Goal: Register for event/course

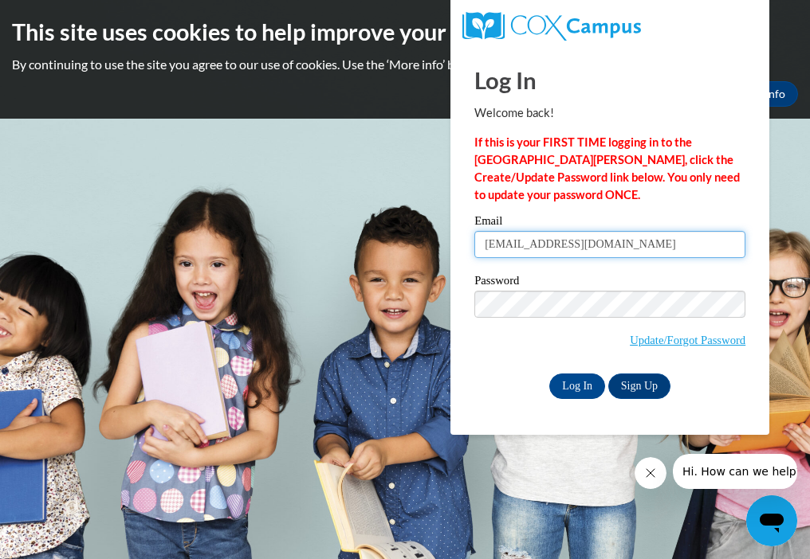
click at [593, 245] on input "ednesome@clds.net" at bounding box center [609, 244] width 271 height 27
type input "e"
type input "[EMAIL_ADDRESS][DOMAIN_NAME]"
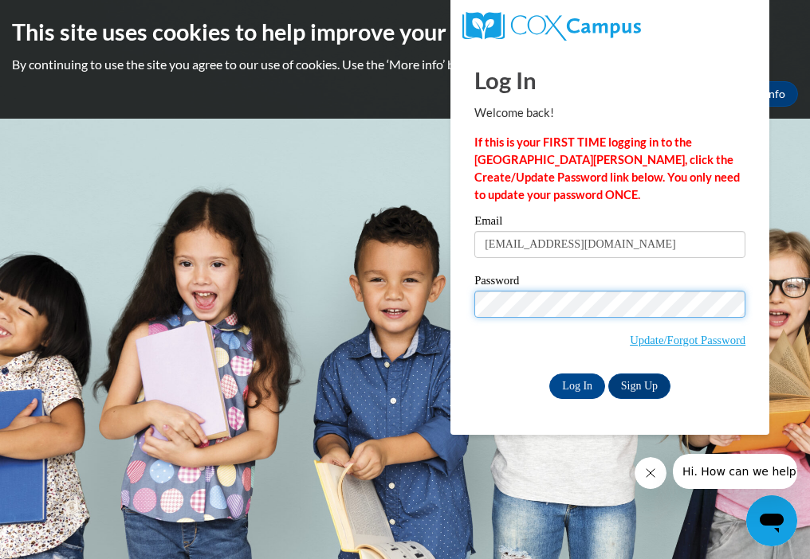
click at [549, 374] on input "Log In" at bounding box center [577, 387] width 56 height 26
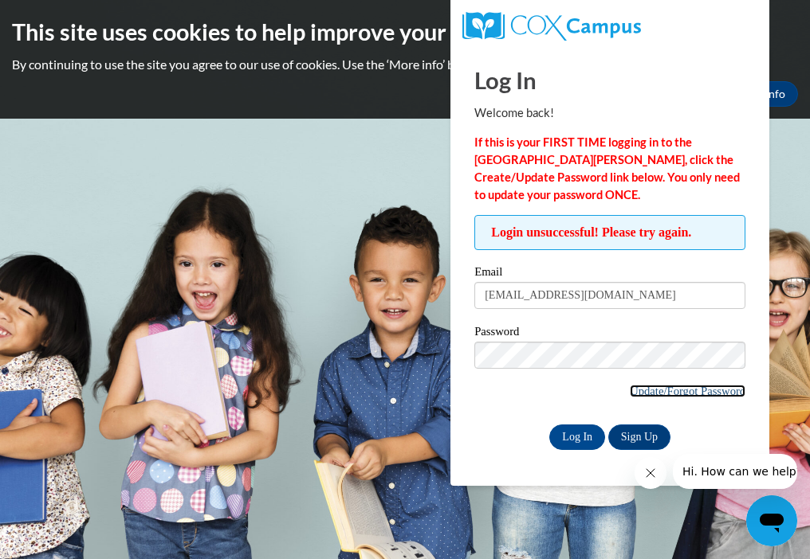
click at [634, 390] on link "Update/Forgot Password" at bounding box center [688, 391] width 116 height 13
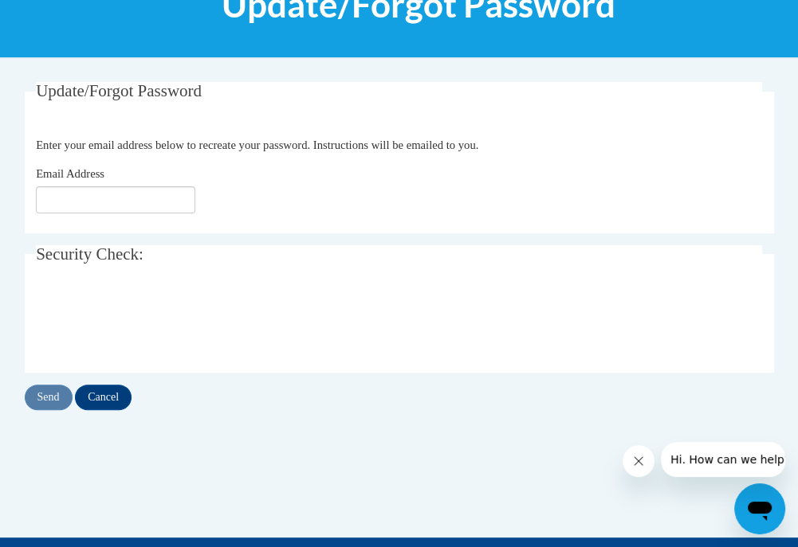
scroll to position [239, 0]
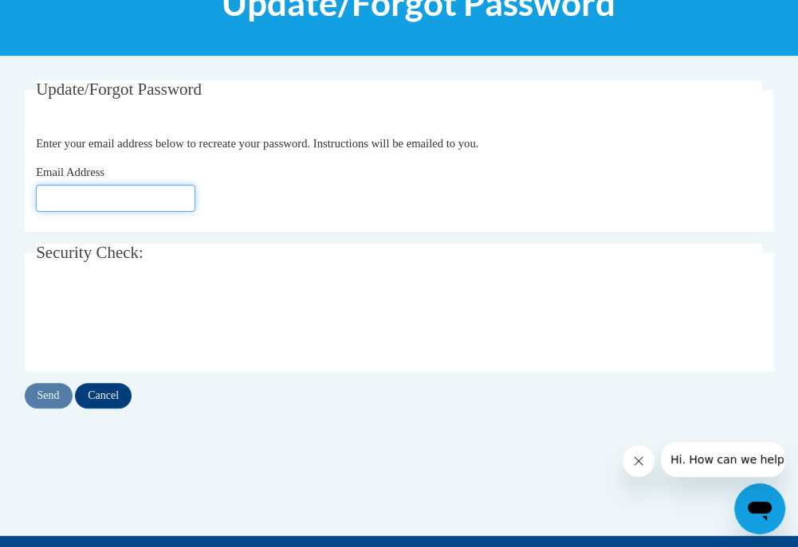
click at [139, 202] on input "Email Address" at bounding box center [115, 198] width 159 height 27
type input "denise31313@hotmail.com"
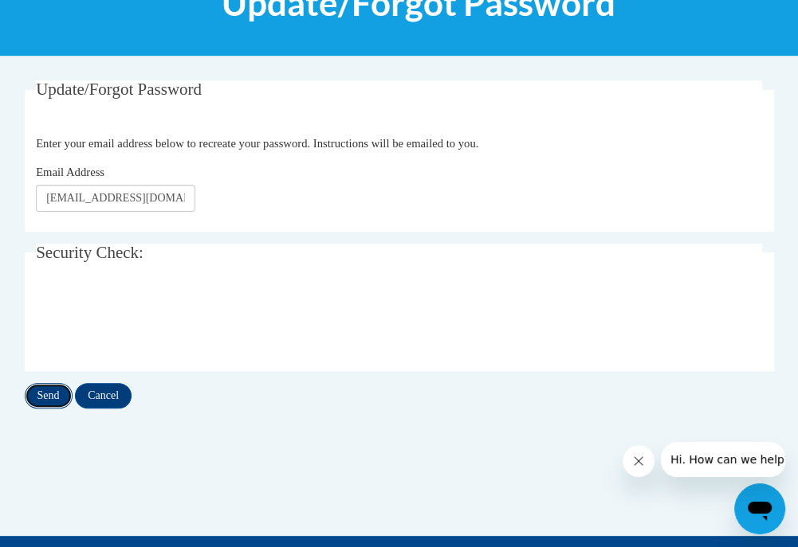
click at [50, 394] on input "Send" at bounding box center [49, 396] width 48 height 26
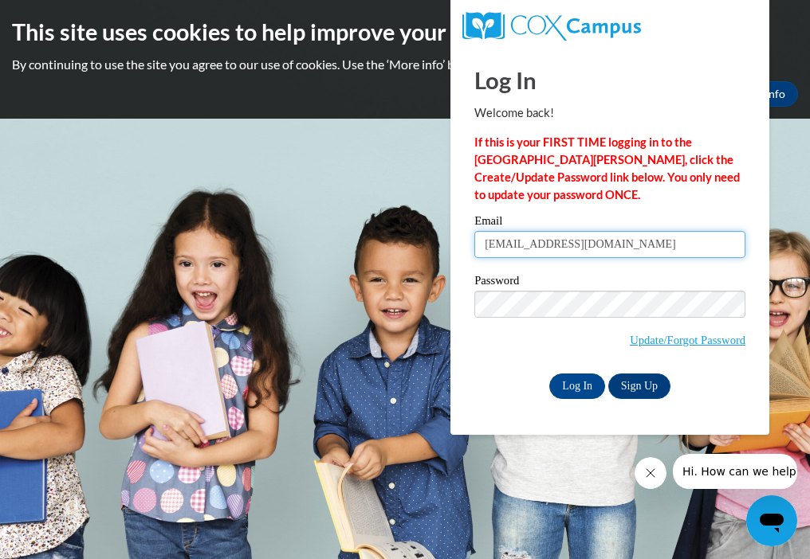
click at [599, 247] on input "ednesome@clds.net" at bounding box center [609, 244] width 271 height 27
type input "e"
type input "denise31313@hotmail.com"
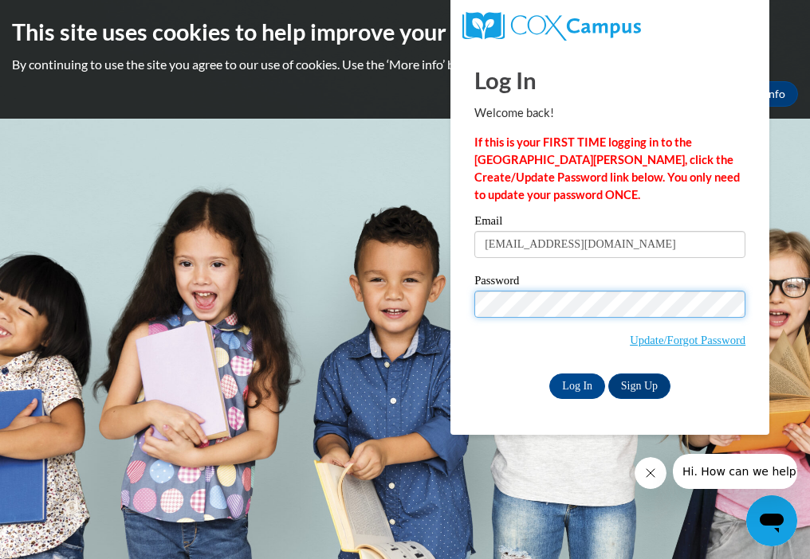
click at [549, 374] on input "Log In" at bounding box center [577, 387] width 56 height 26
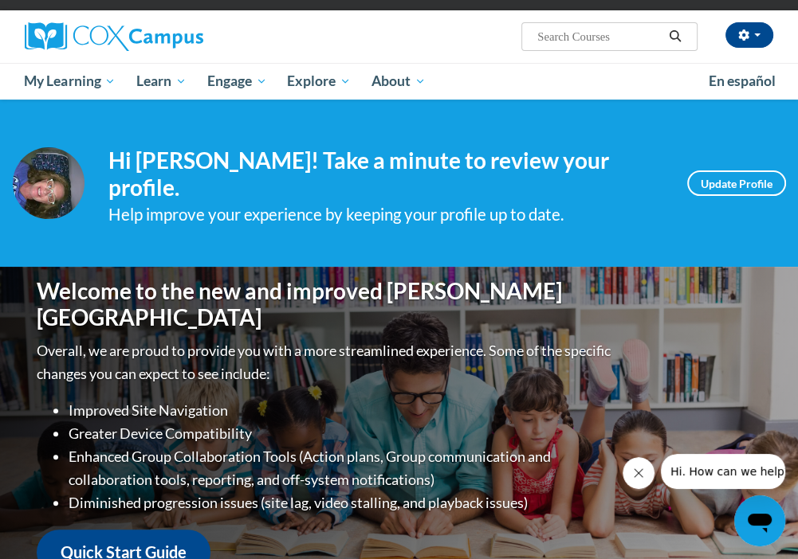
scroll to position [80, 0]
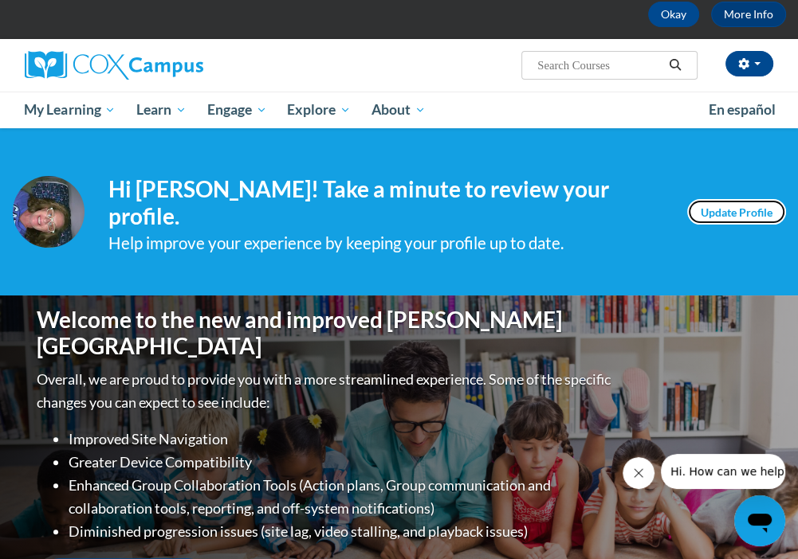
click at [708, 206] on link "Update Profile" at bounding box center [736, 212] width 99 height 26
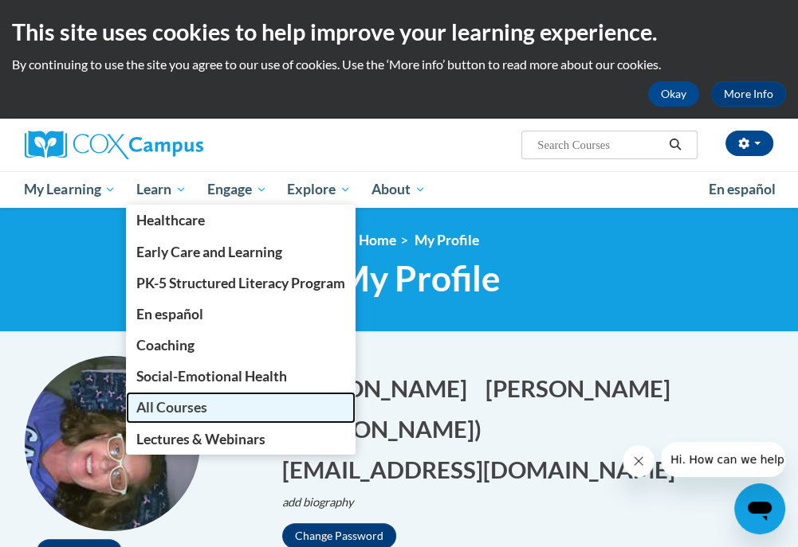
click at [186, 404] on span "All Courses" at bounding box center [171, 407] width 71 height 17
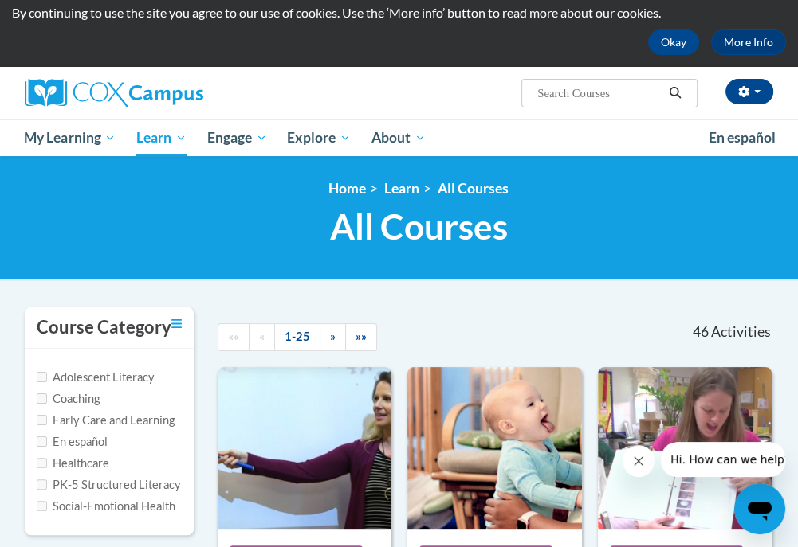
scroll to position [159, 0]
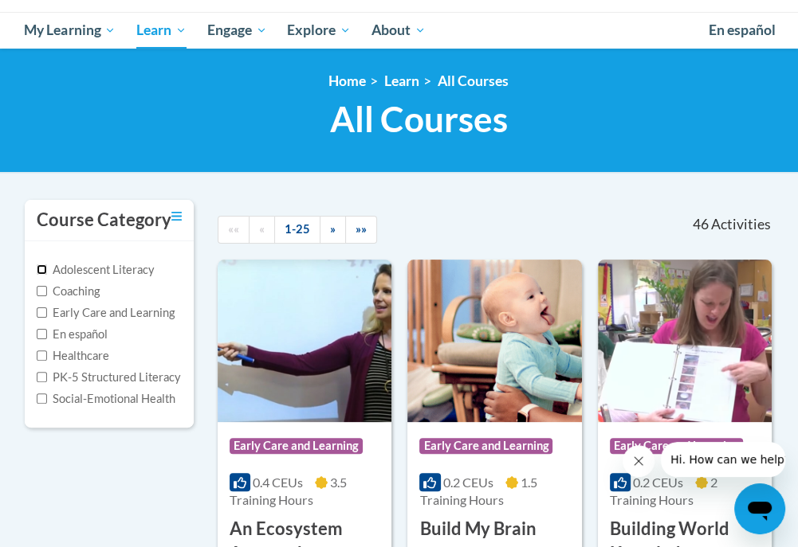
click at [39, 269] on input "Adolescent Literacy" at bounding box center [42, 270] width 10 height 10
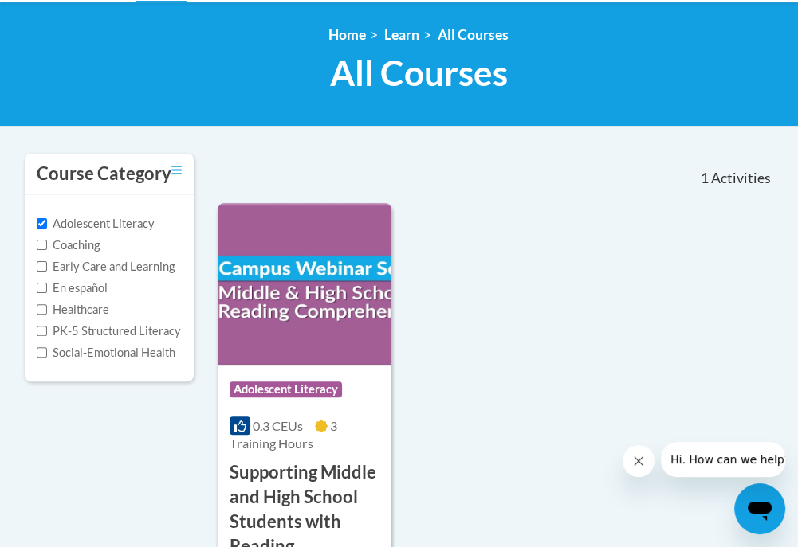
scroll to position [239, 0]
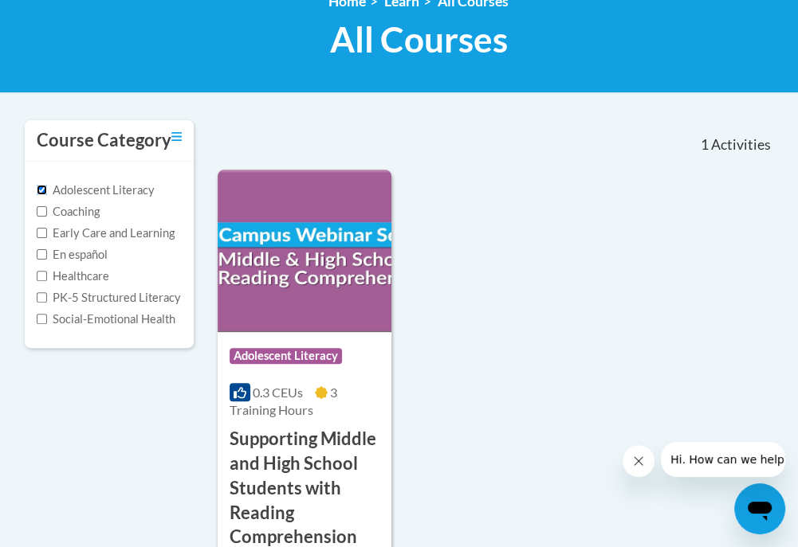
click at [37, 187] on input "Adolescent Literacy" at bounding box center [42, 190] width 10 height 10
checkbox input "false"
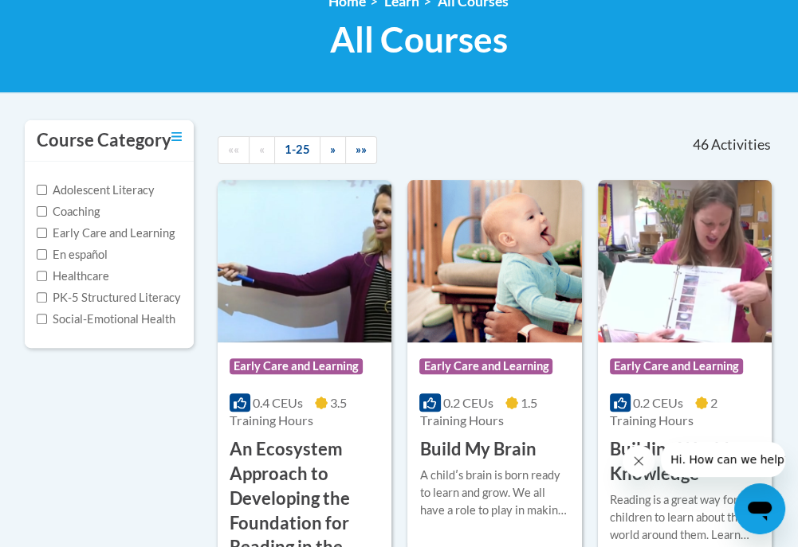
click at [67, 233] on label "Early Care and Learning" at bounding box center [106, 234] width 138 height 18
click at [47, 233] on input "Early Care and Learning" at bounding box center [42, 233] width 10 height 10
checkbox input "true"
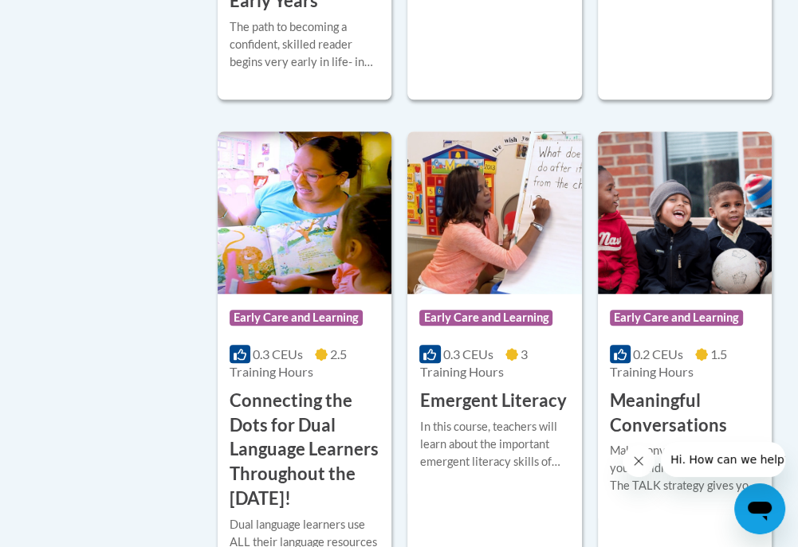
scroll to position [797, 0]
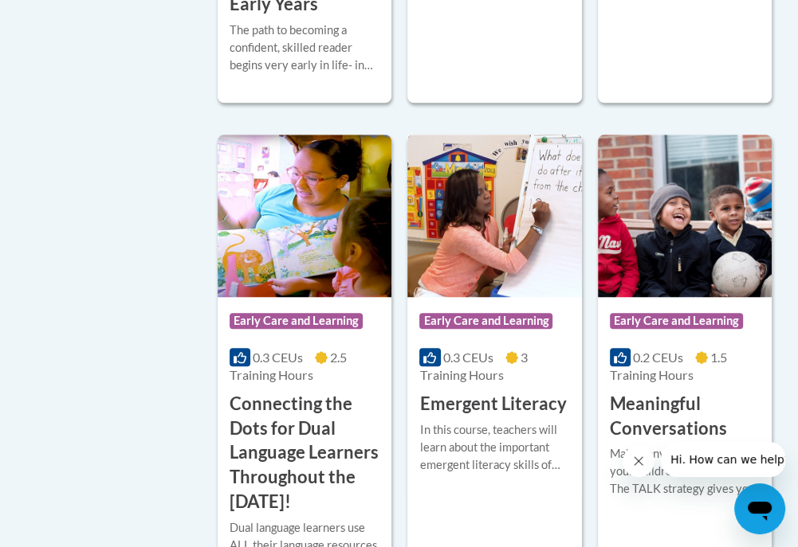
click at [508, 379] on div "0.3 CEUs 3 Training Hours" at bounding box center [494, 366] width 150 height 35
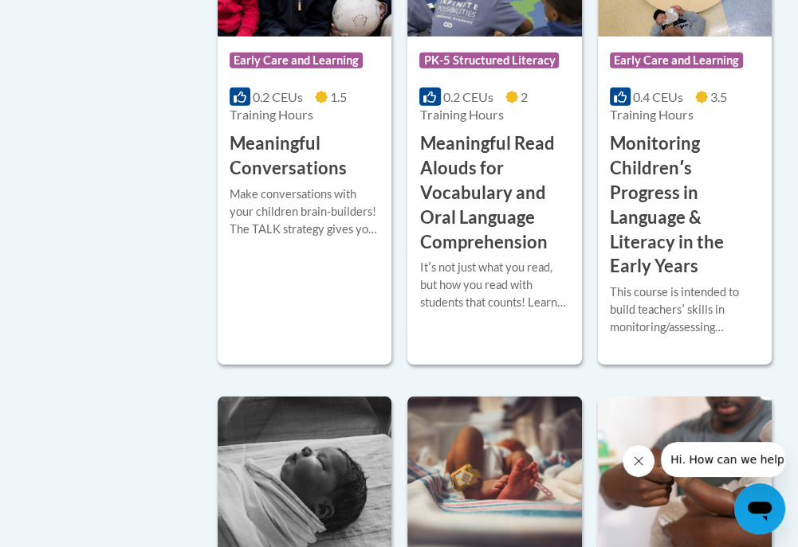
scroll to position [2888, 0]
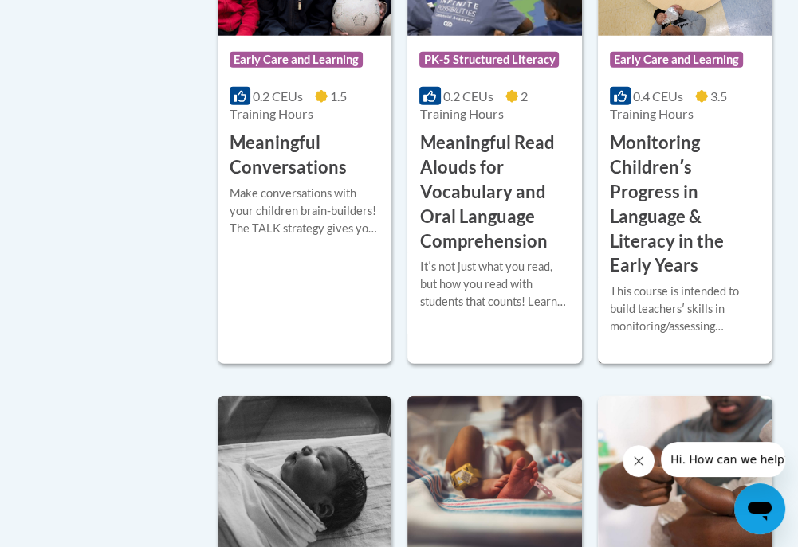
click at [711, 163] on h3 "Monitoring Childrenʹs Progress in Language & Literacy in the Early Years" at bounding box center [685, 204] width 150 height 147
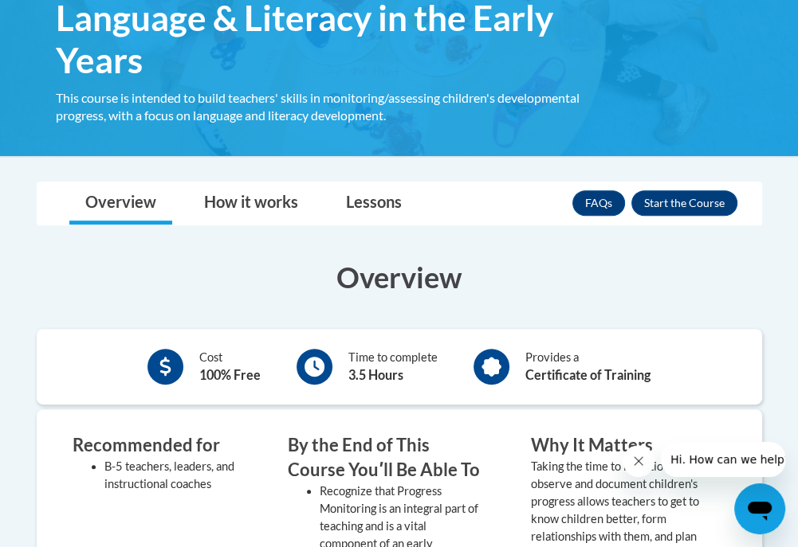
scroll to position [319, 0]
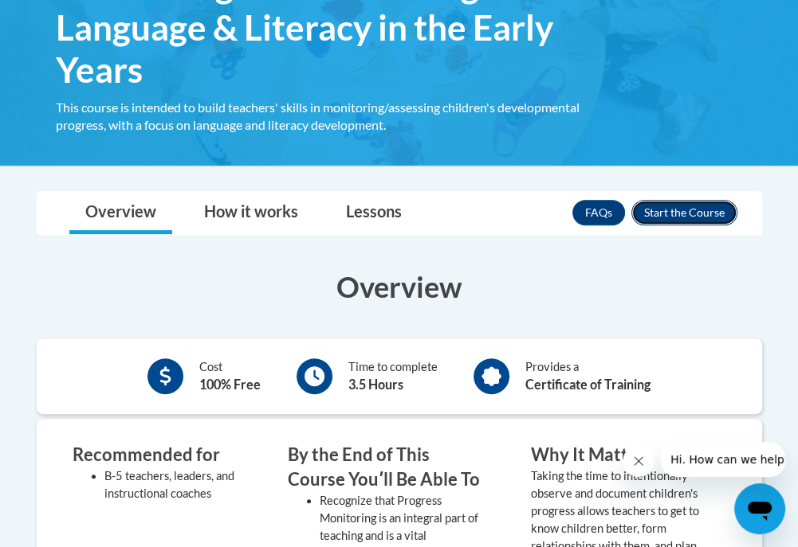
click at [686, 214] on button "Enroll" at bounding box center [684, 213] width 106 height 26
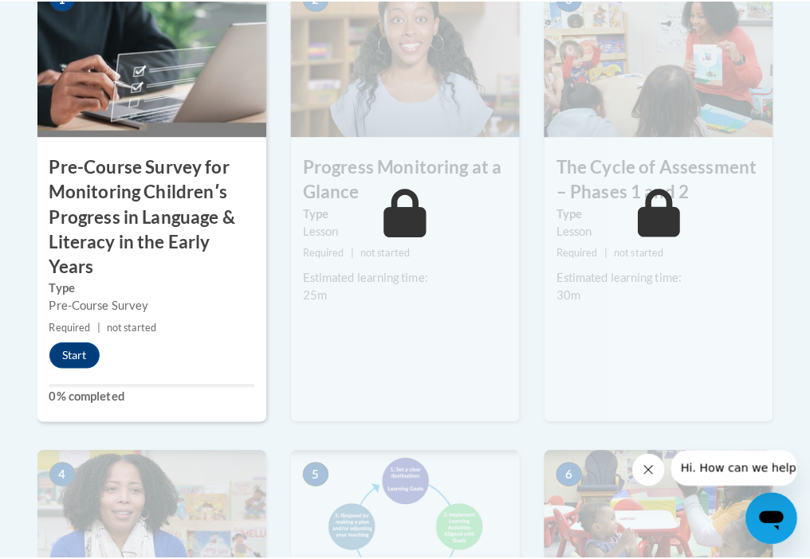
scroll to position [638, 0]
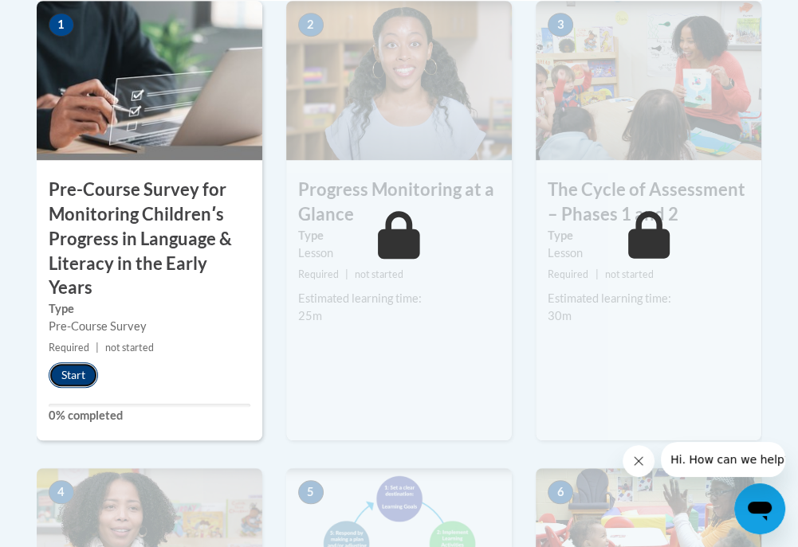
click at [74, 369] on button "Start" at bounding box center [73, 376] width 49 height 26
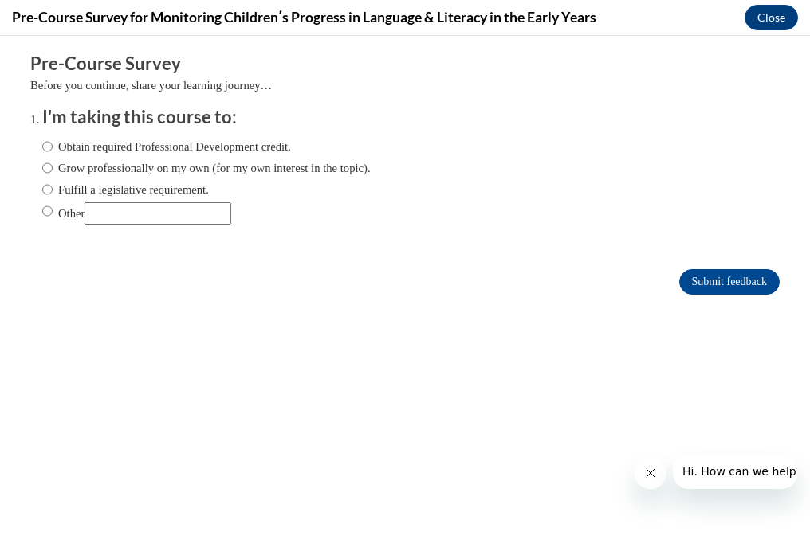
scroll to position [0, 0]
click at [42, 145] on input "Obtain required Professional Development credit." at bounding box center [47, 147] width 10 height 18
radio input "true"
click at [42, 166] on input "Grow professionally on my own (for my own interest in the topic)." at bounding box center [47, 168] width 10 height 18
radio input "true"
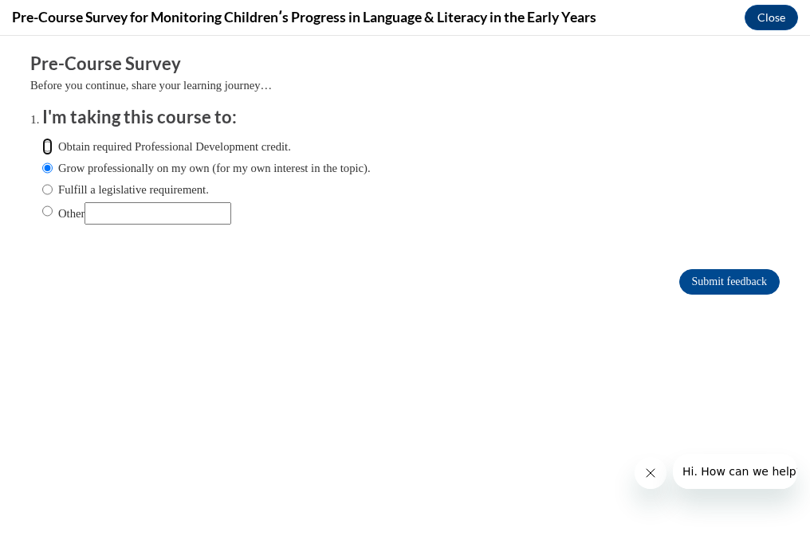
click at [30, 143] on ol "I'm taking this course to: Obtain required Professional Development credit. Gro…" at bounding box center [416, 177] width 773 height 144
click at [704, 276] on input "Submit feedback" at bounding box center [729, 282] width 100 height 26
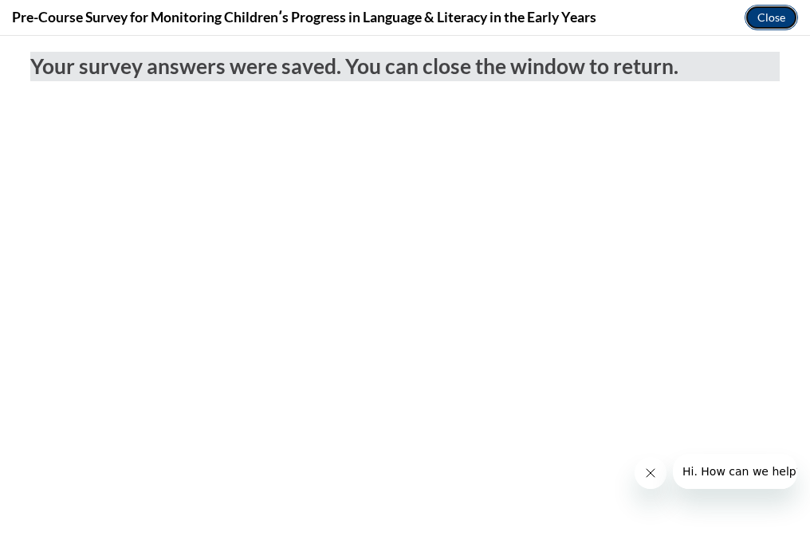
click at [768, 14] on button "Close" at bounding box center [770, 18] width 53 height 26
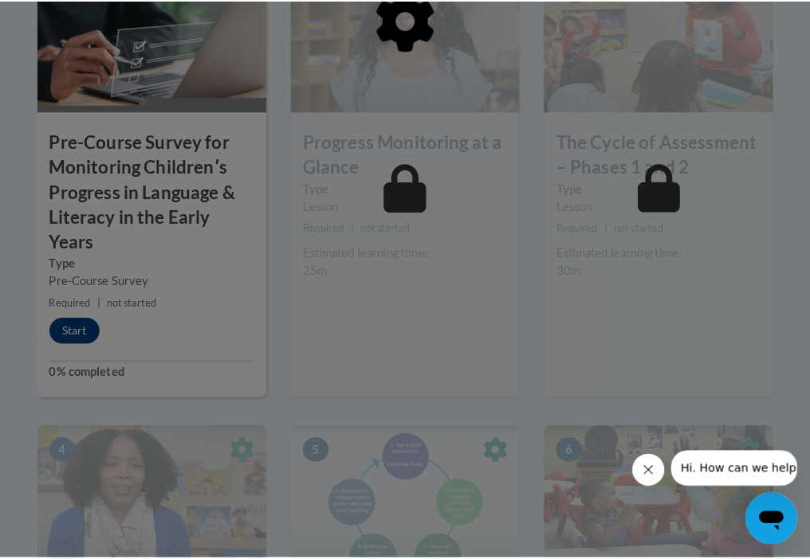
scroll to position [717, 0]
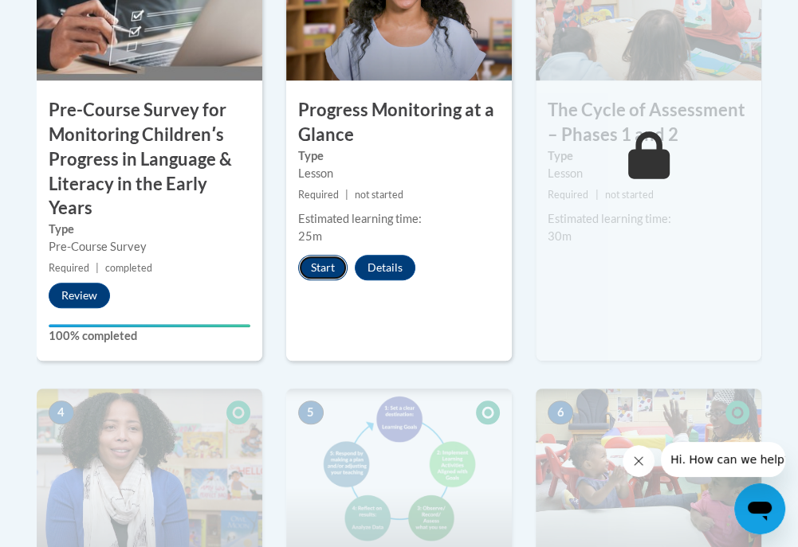
click at [330, 269] on button "Start" at bounding box center [322, 268] width 49 height 26
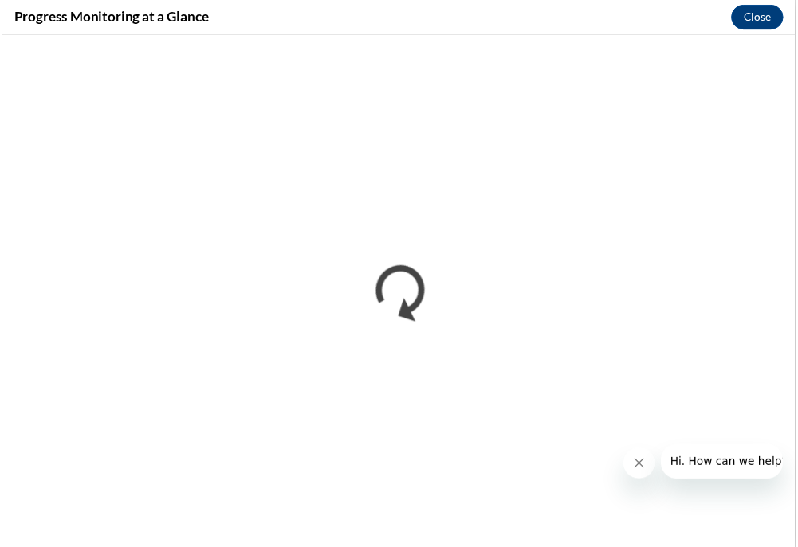
scroll to position [0, 0]
click at [762, 14] on button "Close" at bounding box center [770, 18] width 53 height 26
